Goal: Task Accomplishment & Management: Complete application form

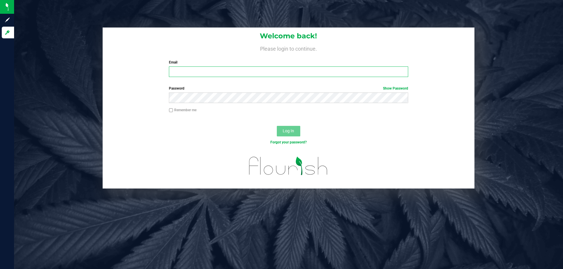
click at [193, 71] on input "Email" at bounding box center [288, 72] width 239 height 11
type input "[EMAIL_ADDRESS][DOMAIN_NAME]"
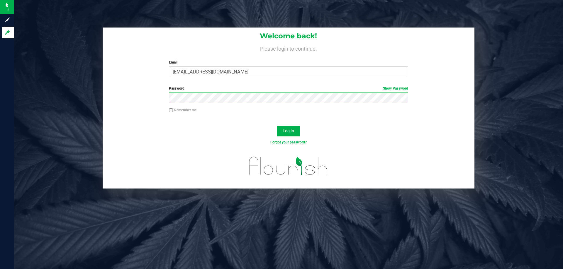
click at [277, 126] on button "Log In" at bounding box center [288, 131] width 23 height 11
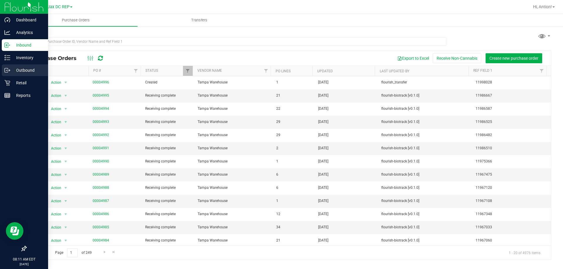
click at [22, 71] on p "Outbound" at bounding box center [27, 70] width 35 height 7
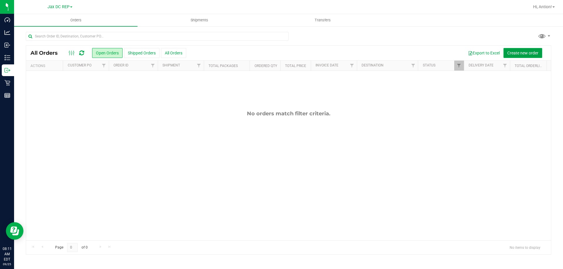
click at [521, 51] on span "Create new order" at bounding box center [522, 53] width 31 height 5
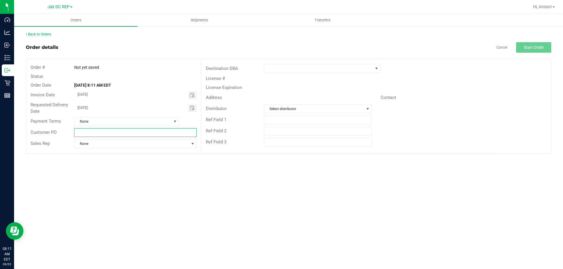
click at [81, 131] on input "text" at bounding box center [135, 132] width 122 height 9
click at [194, 108] on span "Toggle calendar" at bounding box center [192, 108] width 5 height 5
type input "Jax WC"
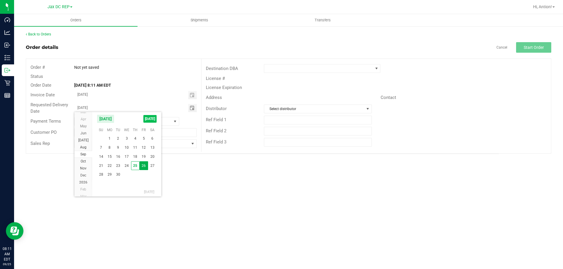
click at [151, 119] on span "[DATE]" at bounding box center [149, 119] width 13 height 8
type input "[DATE]"
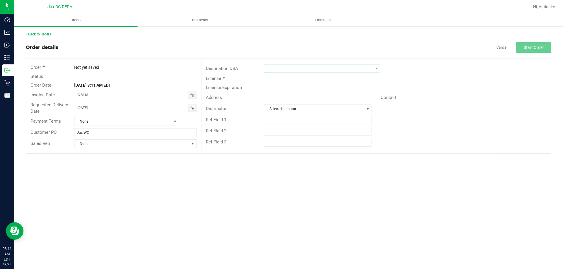
click at [302, 72] on span at bounding box center [318, 69] width 108 height 8
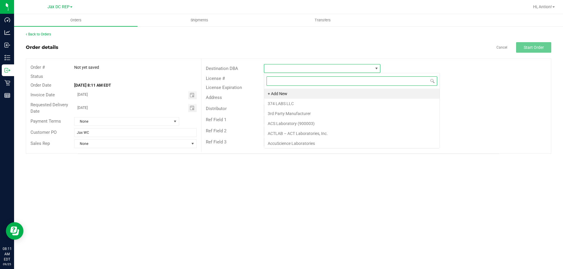
scroll to position [9, 116]
type input "jax"
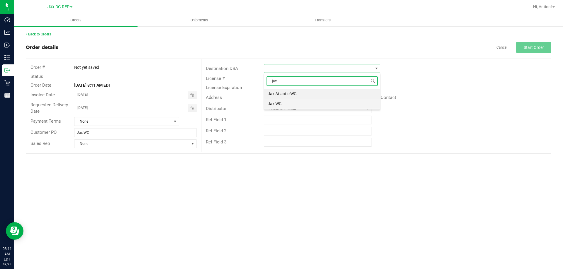
click at [288, 102] on li "Jax WC" at bounding box center [322, 104] width 116 height 10
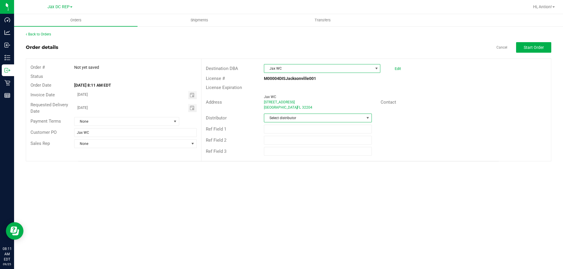
click at [305, 118] on span "Select distributor" at bounding box center [314, 118] width 100 height 8
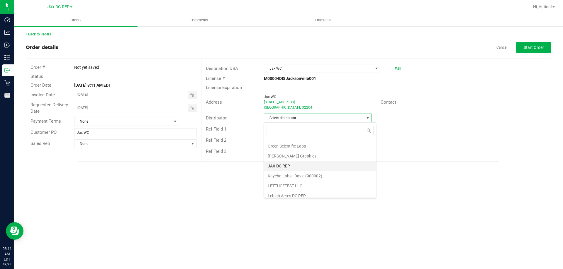
click at [291, 167] on li "JAX DC REP" at bounding box center [320, 166] width 112 height 10
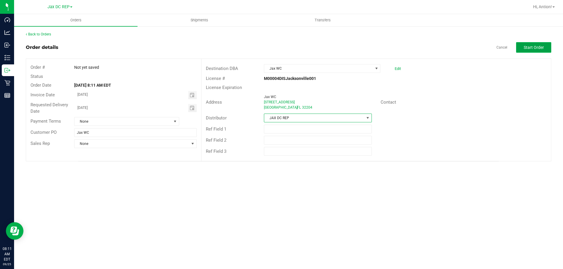
click at [548, 47] on button "Start Order" at bounding box center [533, 47] width 35 height 11
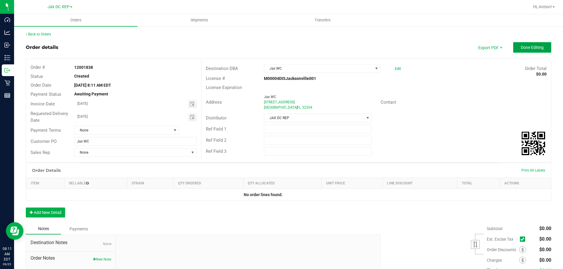
click at [521, 46] on span "Done Editing" at bounding box center [532, 47] width 23 height 5
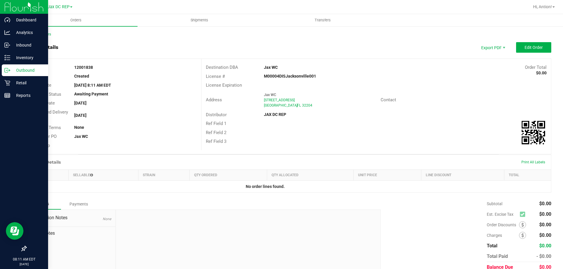
click at [9, 69] on icon at bounding box center [7, 70] width 6 height 6
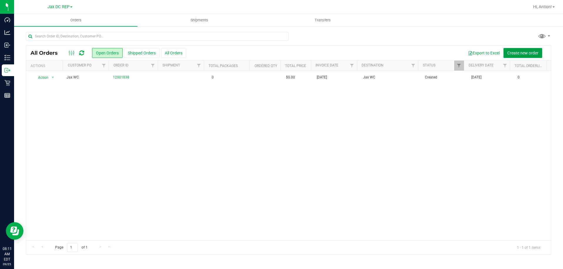
click at [520, 52] on span "Create new order" at bounding box center [522, 53] width 31 height 5
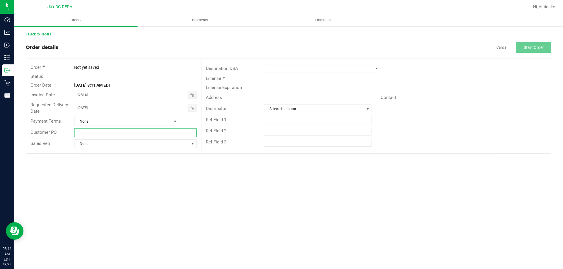
click at [108, 129] on input "text" at bounding box center [135, 132] width 122 height 9
type input "Jax Atlantic WC"
click at [330, 70] on span at bounding box center [318, 69] width 108 height 8
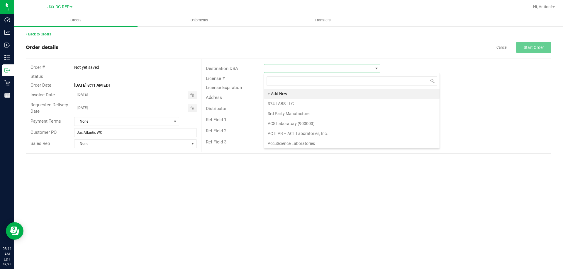
scroll to position [9, 116]
type input "jax a"
click at [315, 96] on li "Jax Atlantic WC" at bounding box center [322, 94] width 116 height 10
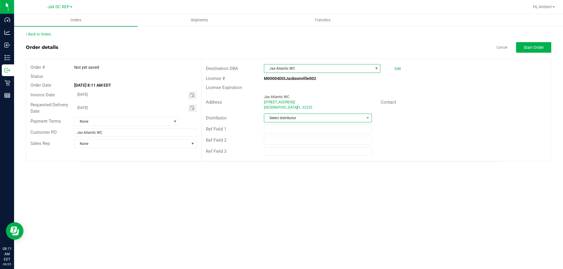
click at [313, 117] on span "Select distributor" at bounding box center [314, 118] width 100 height 8
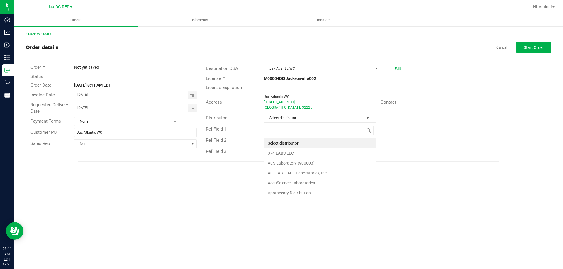
scroll to position [9, 108]
click at [500, 47] on link "Cancel" at bounding box center [501, 47] width 11 height 5
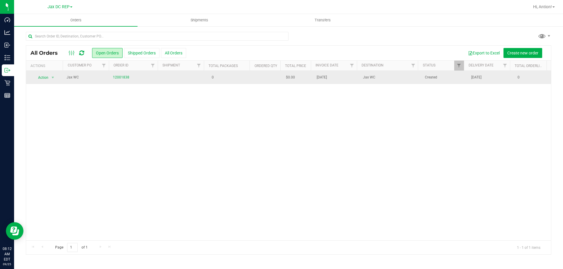
click at [198, 79] on td at bounding box center [182, 77] width 46 height 13
click at [234, 75] on td "0" at bounding box center [228, 77] width 46 height 13
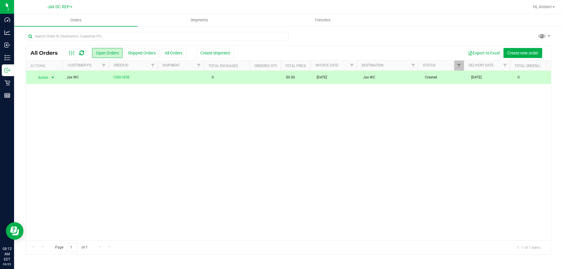
click at [171, 78] on td at bounding box center [182, 77] width 46 height 13
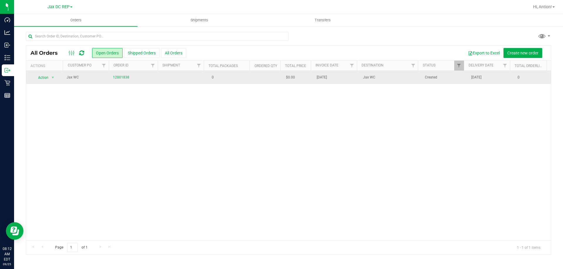
click at [153, 81] on td "12001838" at bounding box center [133, 77] width 49 height 13
click at [131, 82] on td "12001838" at bounding box center [133, 77] width 49 height 13
click at [123, 79] on link "12001838" at bounding box center [121, 78] width 16 height 6
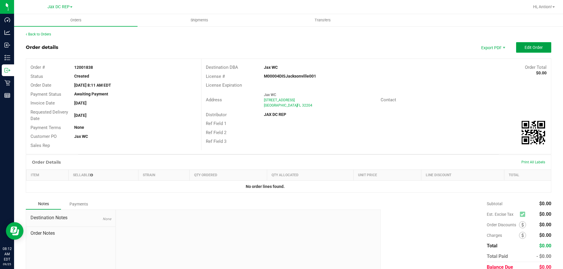
click at [516, 46] on button "Edit Order" at bounding box center [533, 47] width 35 height 11
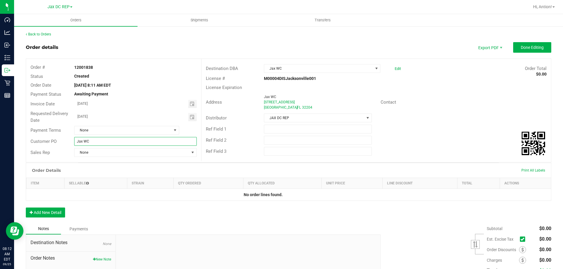
drag, startPoint x: 113, startPoint y: 141, endPoint x: 52, endPoint y: 147, distance: 61.6
click at [52, 147] on div "Order # 12001838 Status Created Order Date [DATE] 8:11 AM EDT Payment Status Aw…" at bounding box center [113, 110] width 175 height 103
type input "[GEOGRAPHIC_DATA]"
click at [362, 72] on span "Jax WC" at bounding box center [318, 69] width 108 height 8
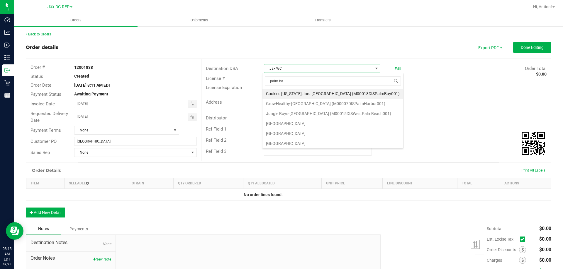
type input "palm bay"
click at [317, 101] on li "[GEOGRAPHIC_DATA]" at bounding box center [332, 104] width 141 height 10
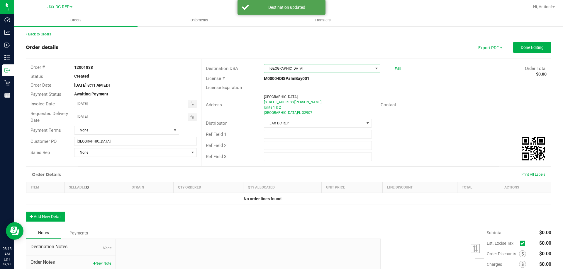
click at [199, 218] on div "Order Details Print All Labels Item Sellable Strain Qty Ordered Qty Allocated U…" at bounding box center [288, 197] width 525 height 61
click at [188, 215] on div "Order Details Print All Labels Item Sellable Strain Qty Ordered Qty Allocated U…" at bounding box center [288, 197] width 525 height 61
click at [131, 109] on div "Invoice Date [DATE]" at bounding box center [113, 104] width 175 height 11
click at [530, 48] on span "Done Editing" at bounding box center [532, 47] width 23 height 5
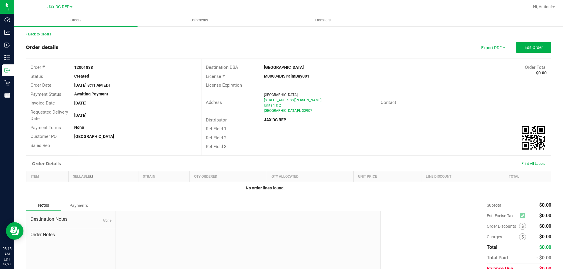
click at [369, 113] on div "[GEOGRAPHIC_DATA]" at bounding box center [320, 110] width 112 height 5
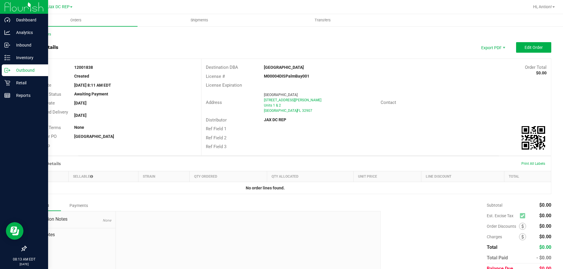
click at [20, 72] on p "Outbound" at bounding box center [27, 70] width 35 height 7
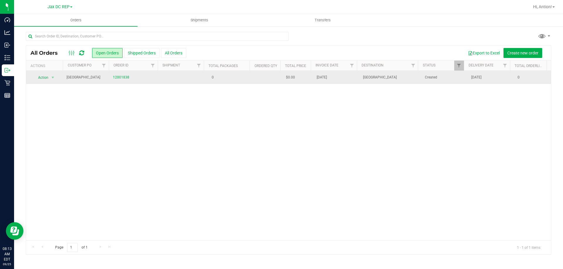
click at [244, 82] on td "0" at bounding box center [228, 77] width 46 height 13
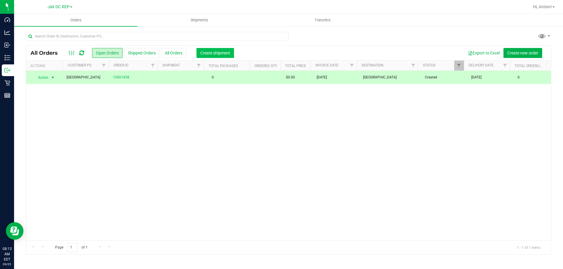
click at [217, 53] on span "Create shipment" at bounding box center [215, 53] width 30 height 5
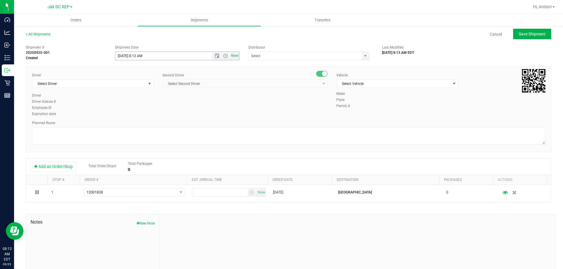
click at [230, 56] on span "Now" at bounding box center [235, 56] width 10 height 9
click at [223, 56] on span "Open the time view" at bounding box center [225, 56] width 5 height 5
click at [153, 105] on li "8:30 AM" at bounding box center [175, 106] width 123 height 8
type input "[DATE] 8:30 AM"
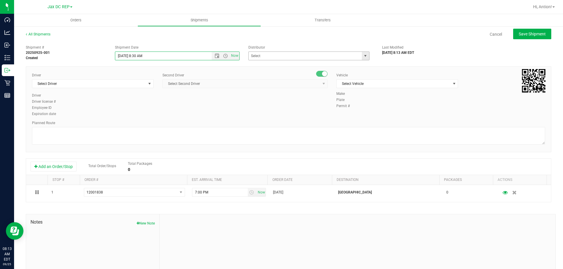
click at [363, 56] on span "select" at bounding box center [365, 56] width 5 height 5
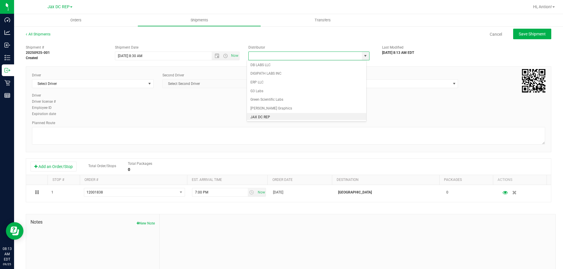
click at [261, 116] on li "JAX DC REP" at bounding box center [306, 117] width 119 height 9
type input "JAX DC REP"
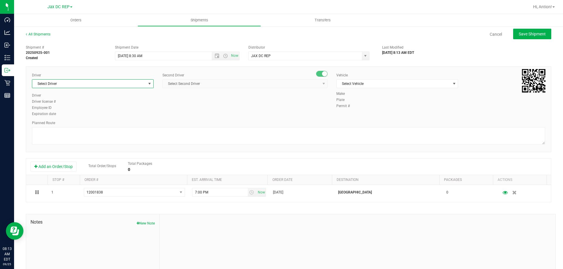
click at [103, 86] on span "Select Driver" at bounding box center [89, 84] width 114 height 8
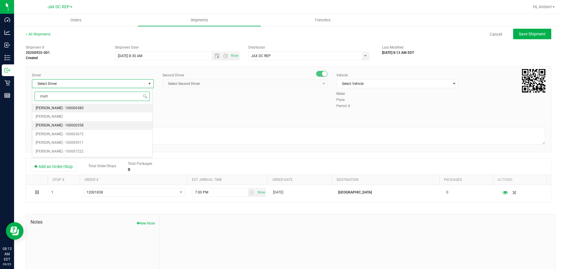
click at [85, 126] on li "[PERSON_NAME] - 100000358" at bounding box center [92, 125] width 120 height 9
type input "matt"
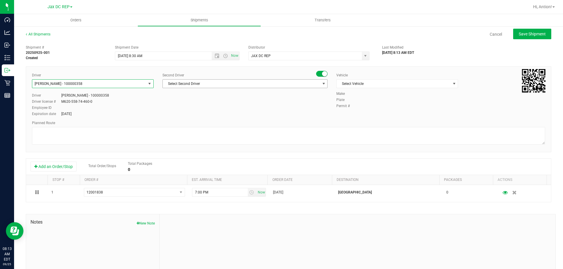
click at [258, 88] on span "Select Second Driver" at bounding box center [241, 84] width 157 height 8
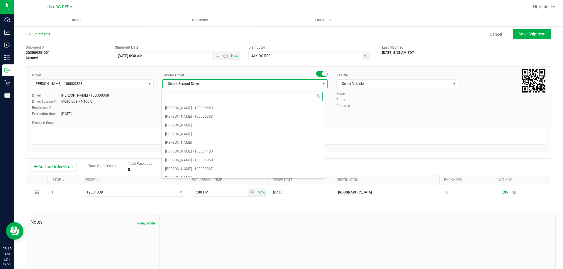
type input "is"
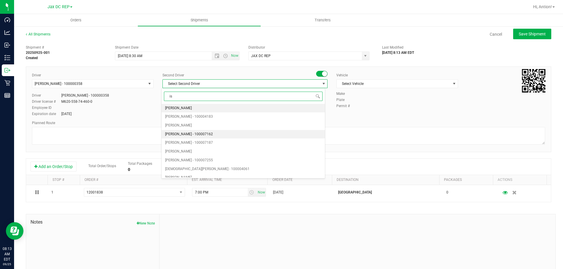
click at [205, 132] on span "[PERSON_NAME] - 100007162" at bounding box center [189, 135] width 48 height 8
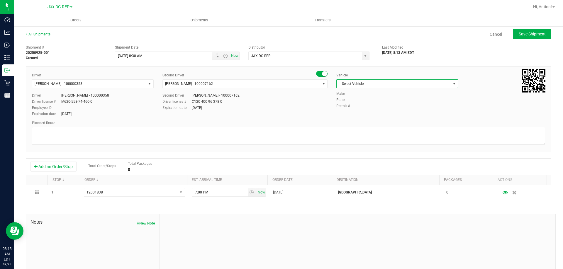
click at [396, 86] on span "Select Vehicle" at bounding box center [394, 84] width 114 height 8
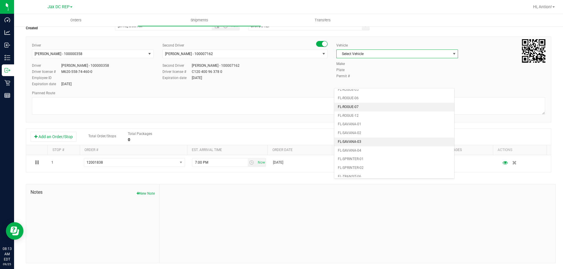
scroll to position [258, 0]
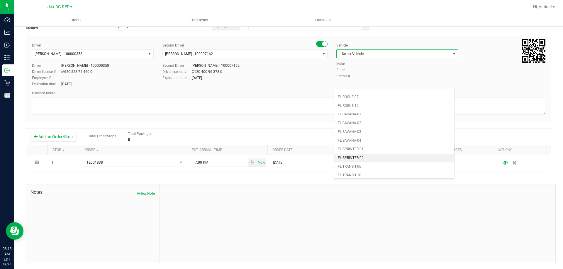
click at [357, 158] on li "FL-SPRINTER-02" at bounding box center [394, 158] width 120 height 9
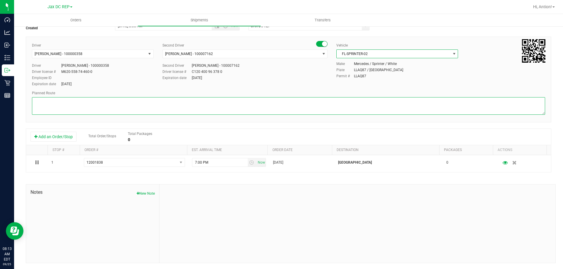
click at [201, 106] on textarea at bounding box center [288, 106] width 513 height 18
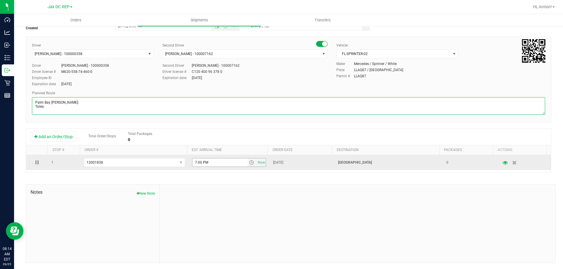
click at [249, 162] on span "select" at bounding box center [251, 162] width 5 height 5
type textarea "Palm Bay [PERSON_NAME]: Totes:"
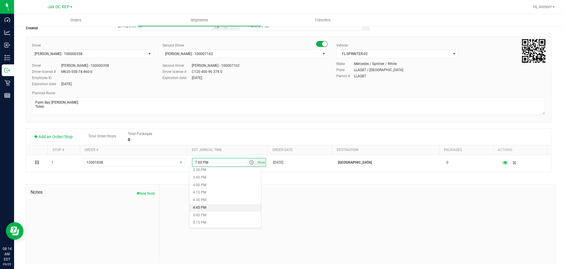
scroll to position [440, 0]
click at [208, 206] on li "3:45 PM" at bounding box center [225, 207] width 72 height 8
click at [440, 76] on div "Permit # LLAQ87" at bounding box center [440, 76] width 209 height 5
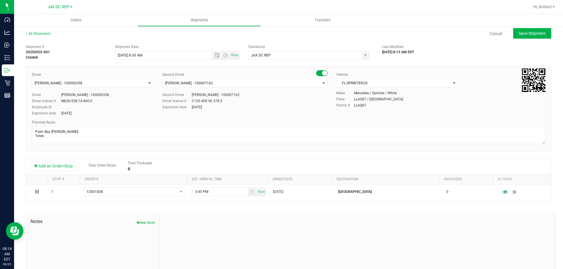
scroll to position [0, 0]
click at [530, 36] on span "Save Shipment" at bounding box center [532, 34] width 27 height 5
type input "[DATE] 12:30 PM"
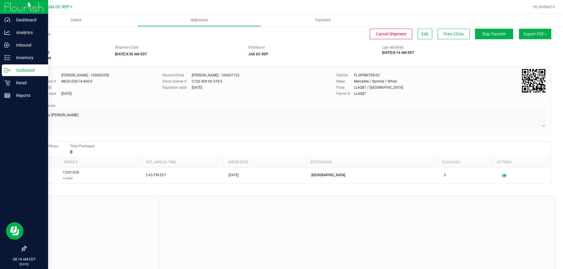
click at [10, 67] on p "Outbound" at bounding box center [27, 70] width 35 height 7
